Goal: Information Seeking & Learning: Learn about a topic

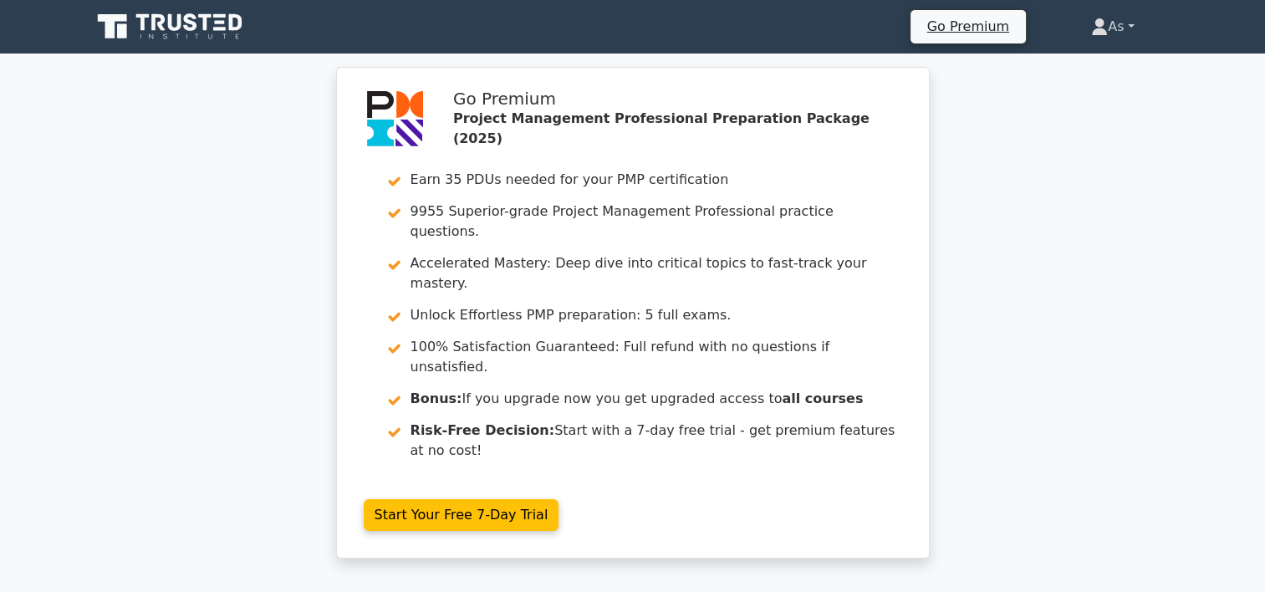
click at [1131, 20] on link "As" at bounding box center [1112, 26] width 123 height 33
click at [1127, 53] on link "Profile" at bounding box center [1118, 66] width 132 height 27
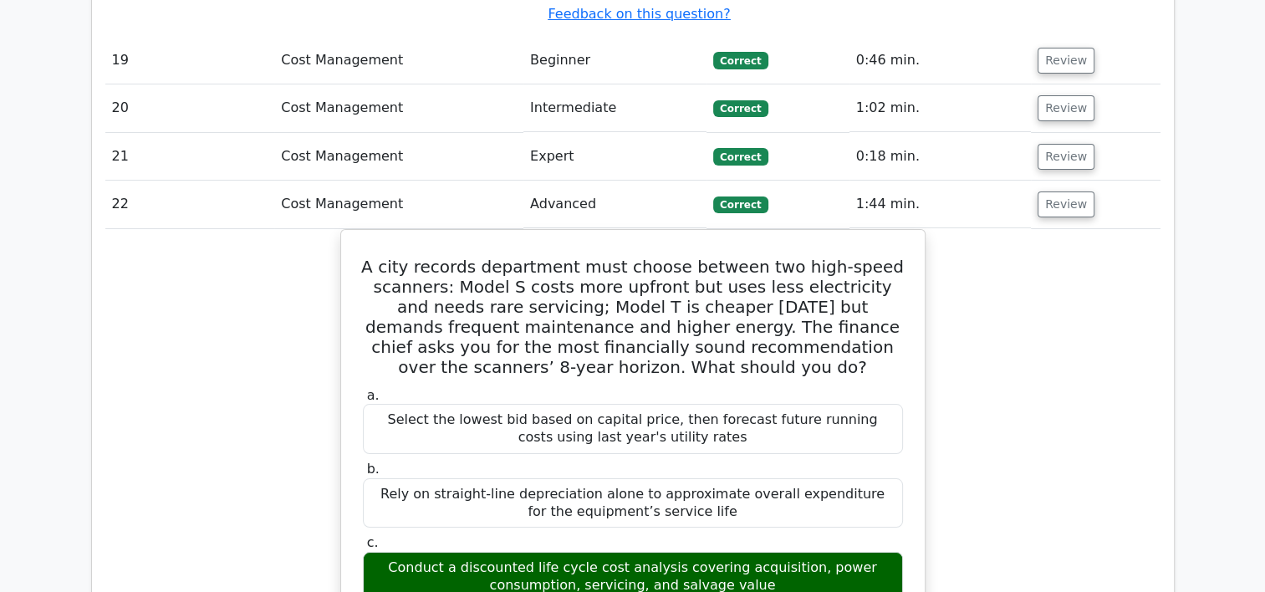
scroll to position [12852, 0]
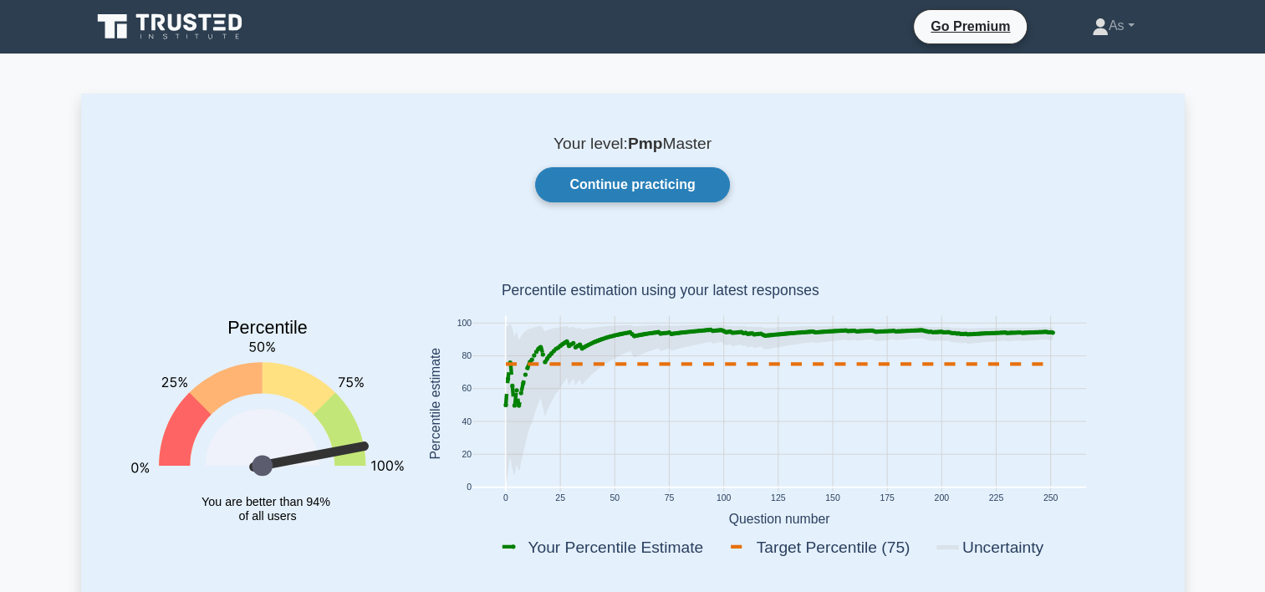
click at [645, 182] on link "Continue practicing" at bounding box center [632, 184] width 194 height 35
